Goal: Task Accomplishment & Management: Manage account settings

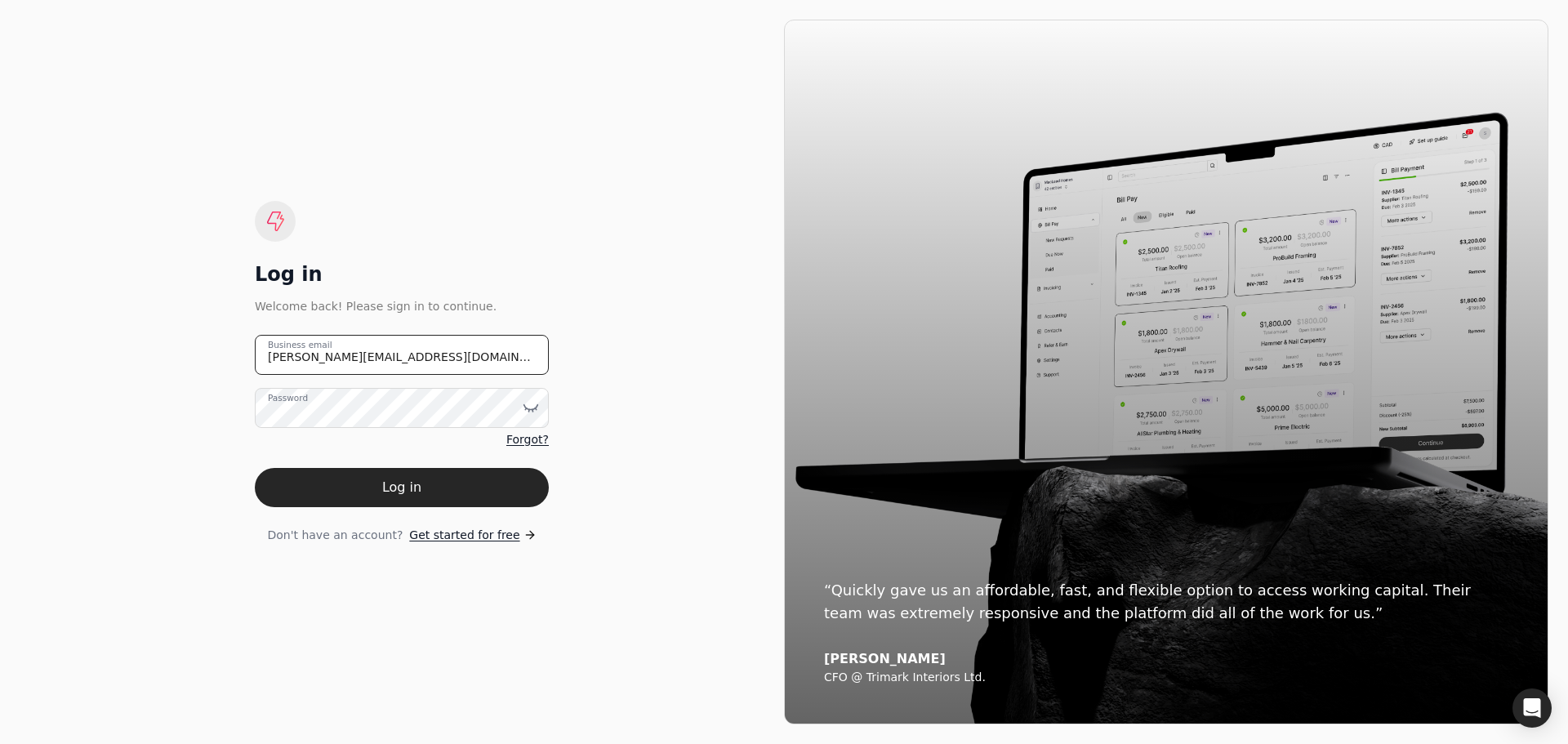
drag, startPoint x: 422, startPoint y: 363, endPoint x: 218, endPoint y: 361, distance: 204.0
click at [218, 361] on div "Log in Welcome back! Please sign in to continue. [PERSON_NAME][EMAIL_ADDRESS][D…" at bounding box center [402, 372] width 765 height 705
type email "[EMAIL_ADDRESS][DOMAIN_NAME]"
click at [530, 410] on icon at bounding box center [531, 408] width 14 height 5
click at [173, 566] on div "Log in Welcome back! Please sign in to continue. [EMAIL_ADDRESS][DOMAIN_NAME] B…" at bounding box center [402, 372] width 765 height 705
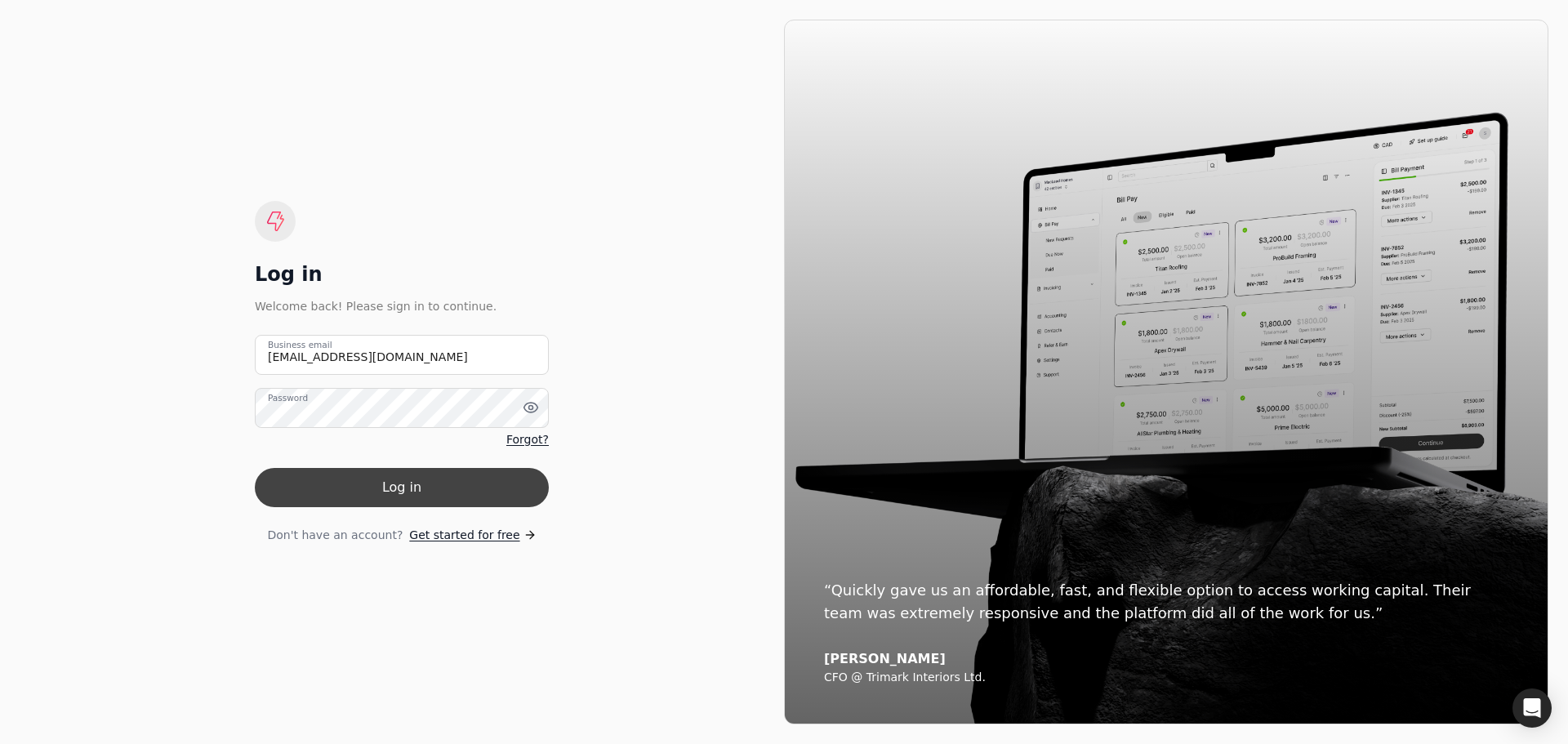
click at [424, 494] on button "Log in" at bounding box center [402, 488] width 294 height 39
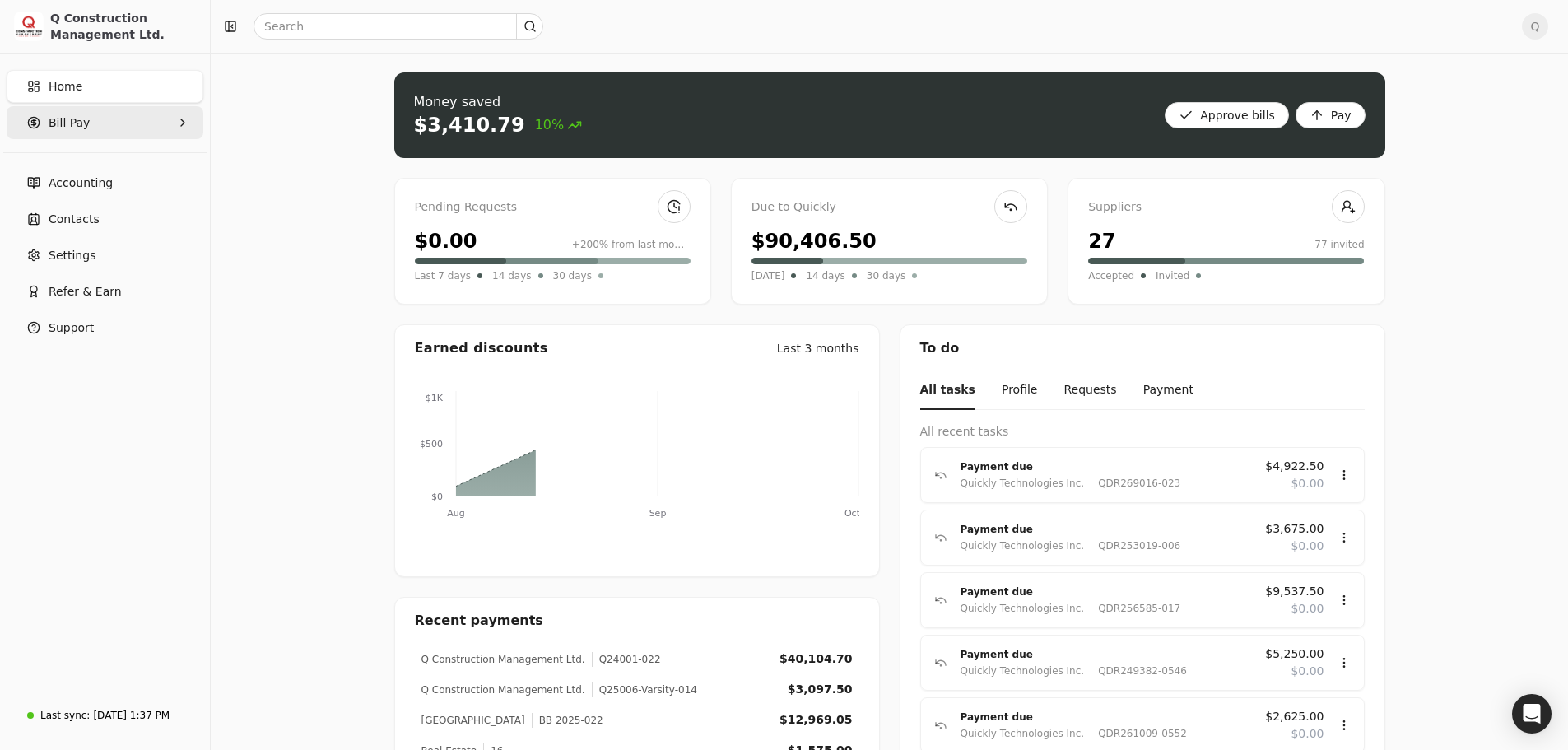
click at [183, 124] on icon "button" at bounding box center [183, 123] width 13 height 13
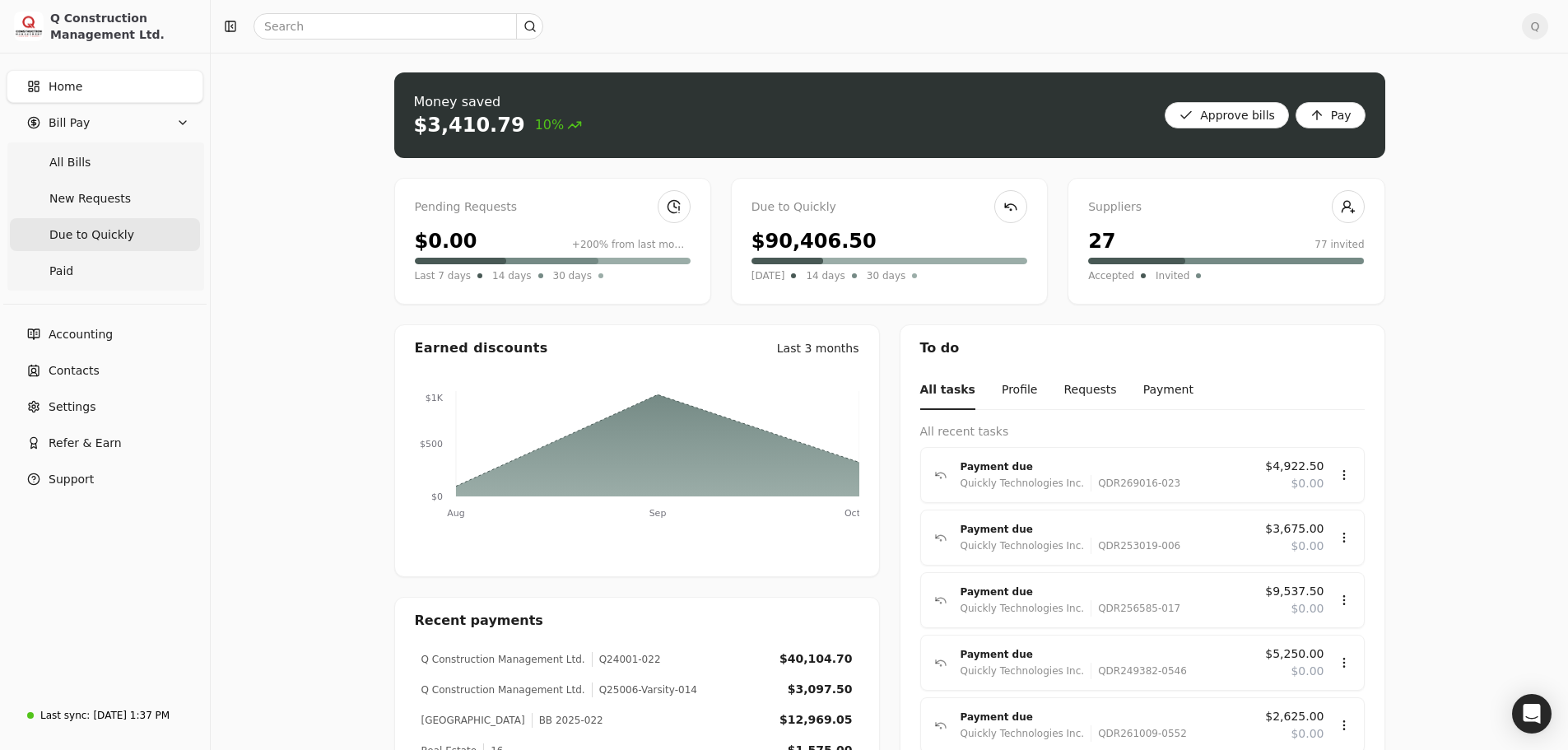
click at [107, 236] on span "Due to Quickly" at bounding box center [92, 236] width 85 height 18
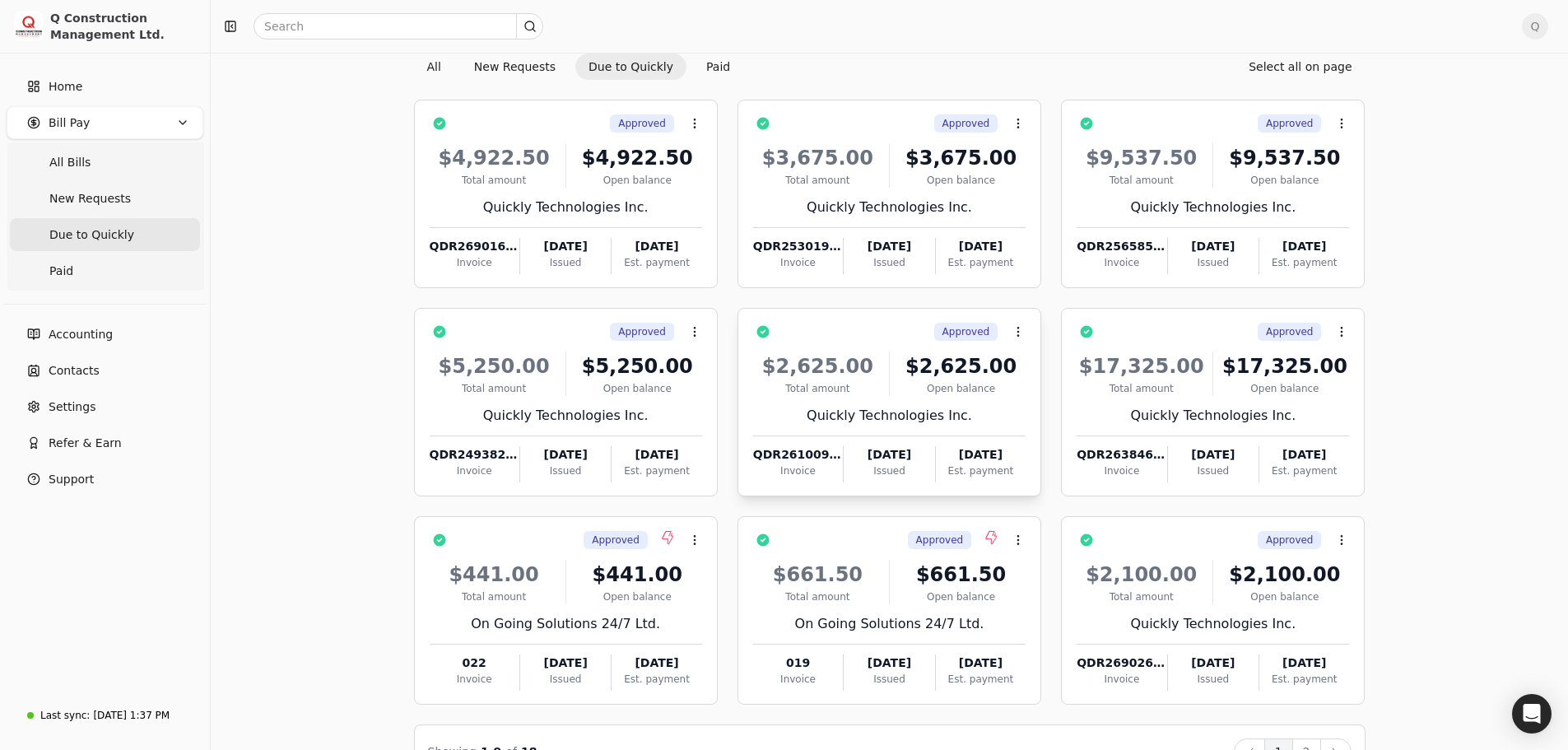
scroll to position [112, 0]
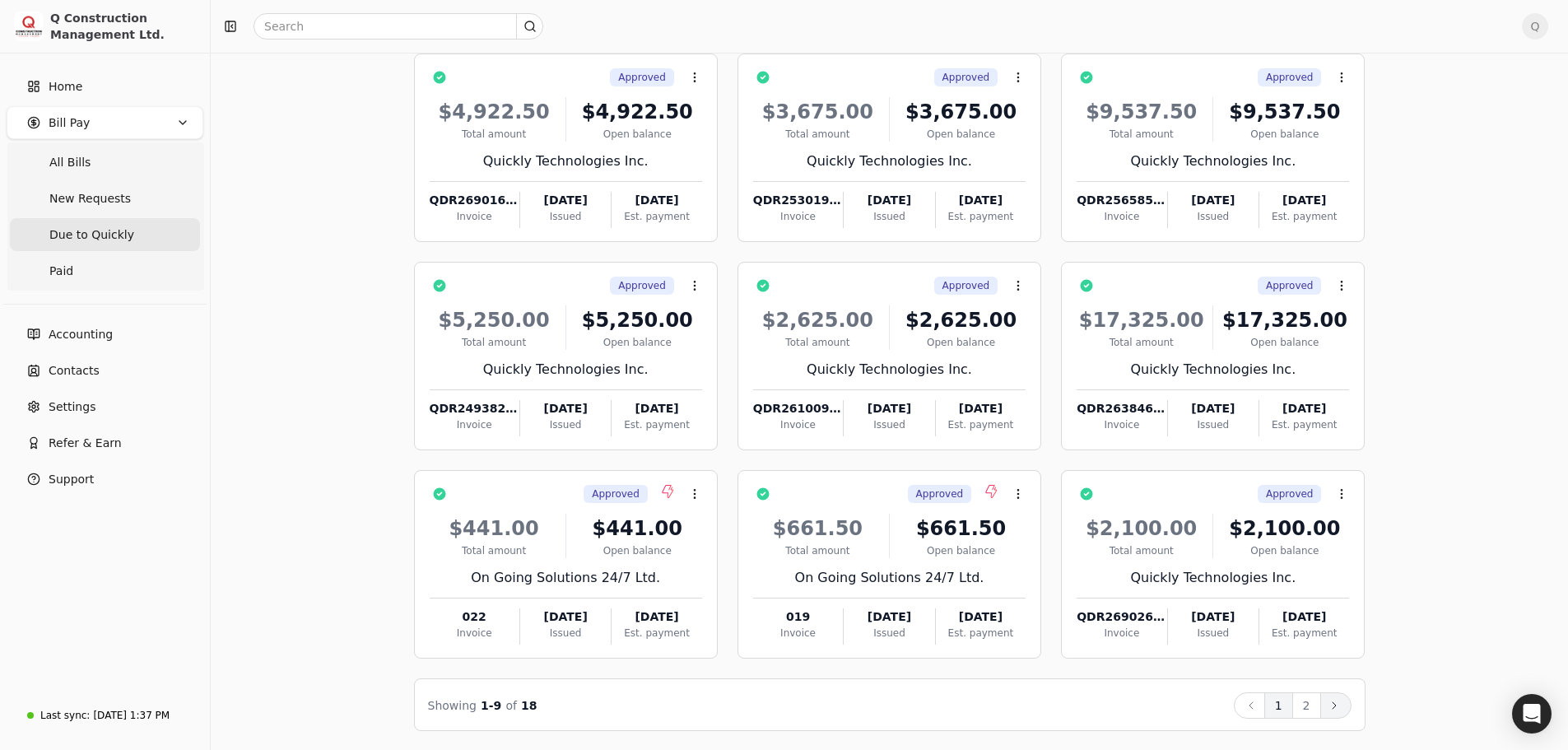
click at [1334, 706] on icon at bounding box center [1334, 705] width 4 height 6
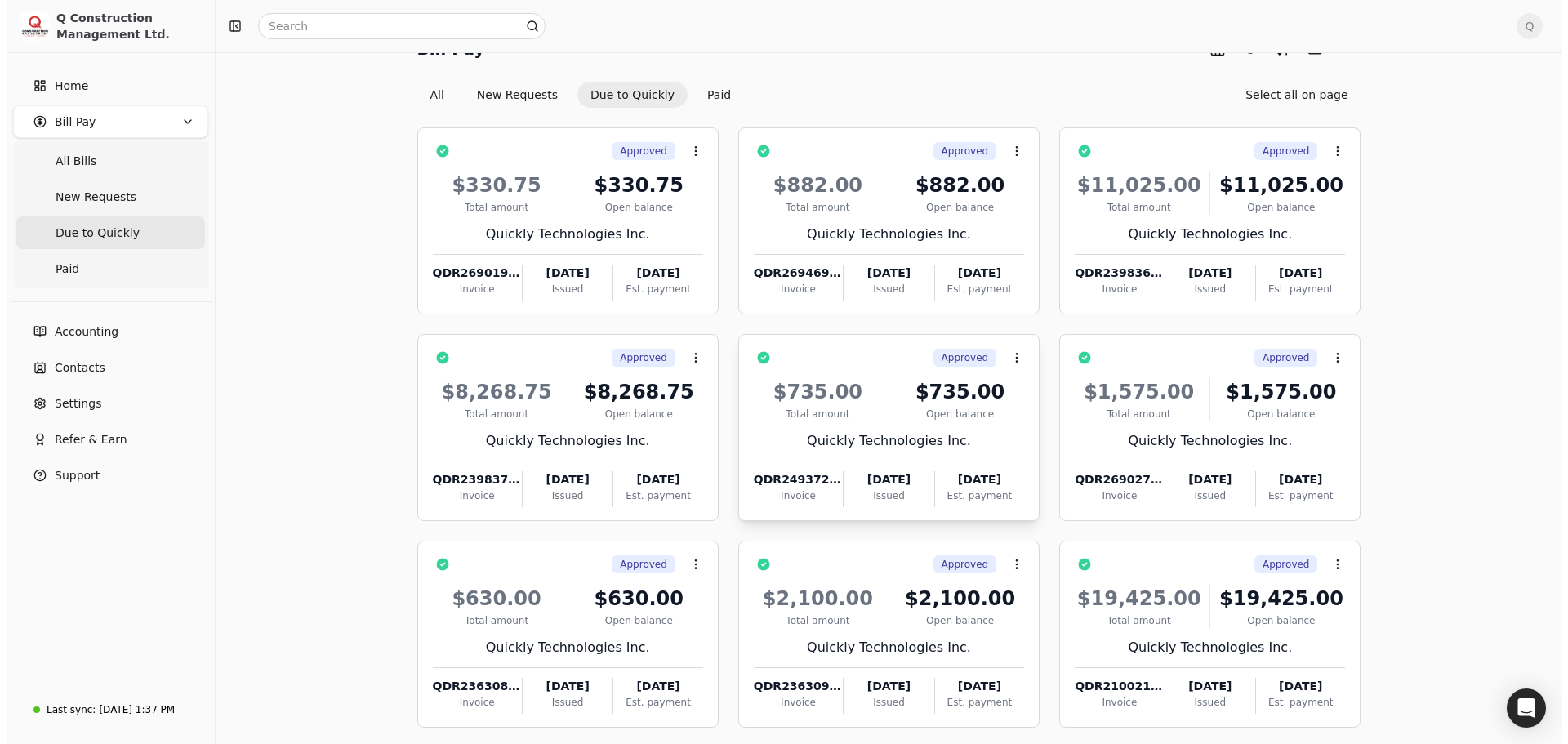
scroll to position [0, 0]
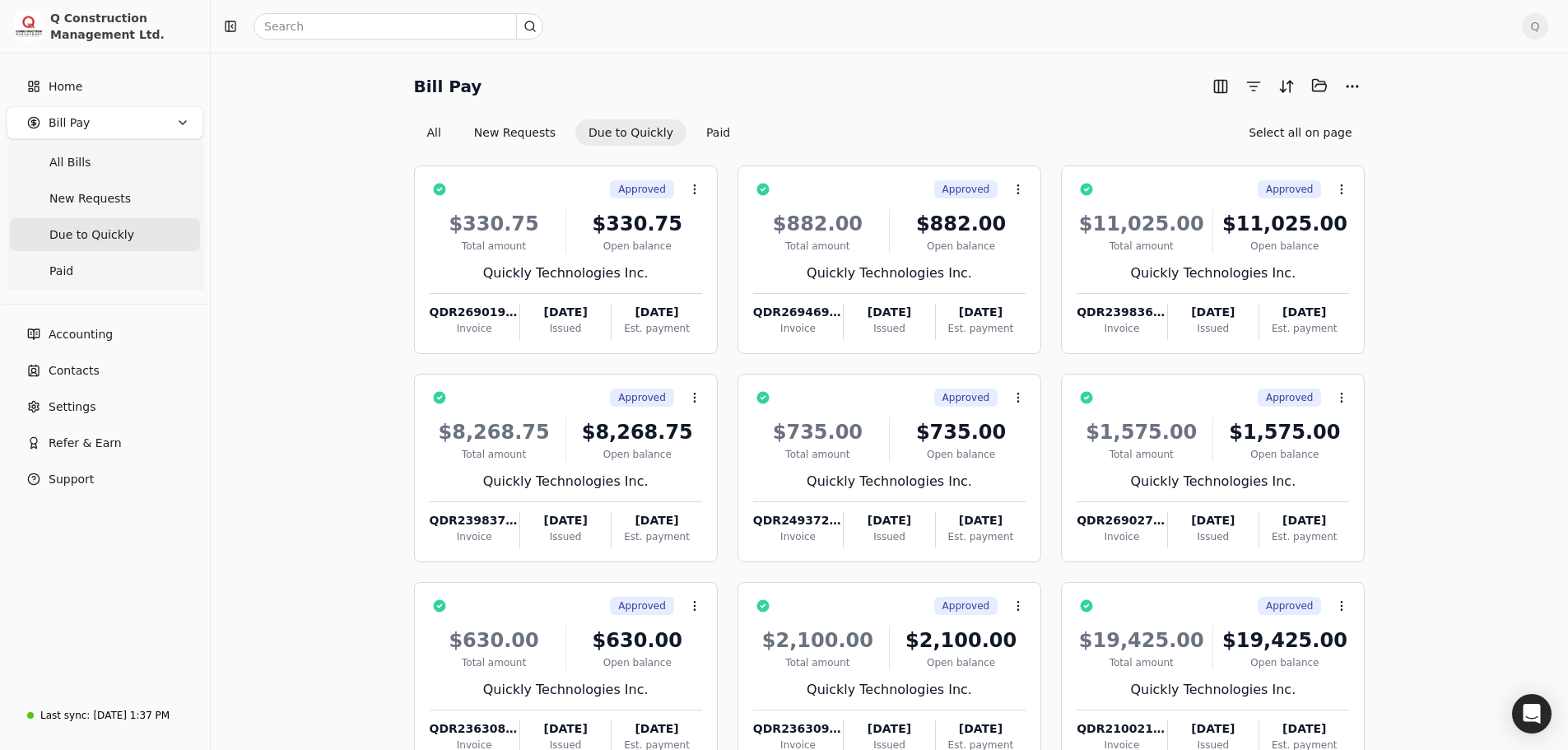
click at [1549, 30] on span "Q" at bounding box center [1535, 26] width 26 height 26
click at [1430, 130] on span "Sign Out" at bounding box center [1434, 139] width 49 height 18
